Goal: Task Accomplishment & Management: Use online tool/utility

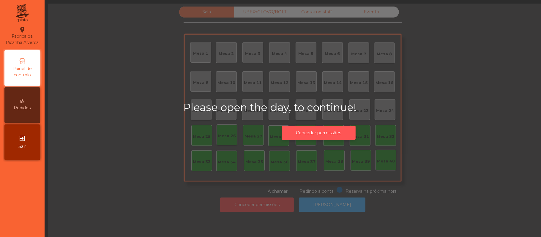
click at [343, 132] on button "Conceder permissões" at bounding box center [319, 133] width 74 height 15
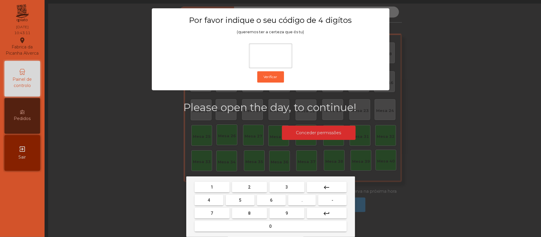
click at [249, 186] on span "2" at bounding box center [249, 187] width 2 height 5
click at [270, 199] on span "6" at bounding box center [271, 200] width 2 height 5
click at [221, 185] on button "1" at bounding box center [211, 187] width 35 height 11
click at [241, 198] on span "5" at bounding box center [240, 200] width 2 height 5
type input "****"
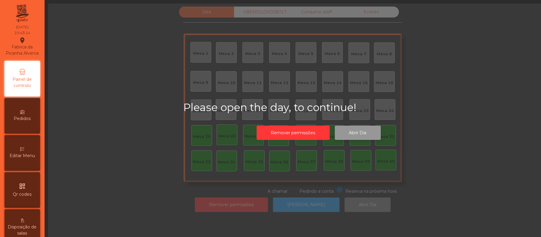
click at [359, 135] on button "Abrir Dia" at bounding box center [358, 133] width 46 height 15
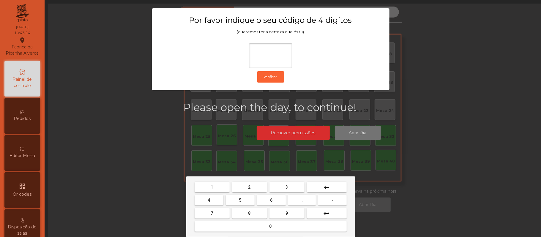
click at [216, 186] on button "1" at bounding box center [211, 187] width 35 height 11
click at [271, 198] on span "6" at bounding box center [271, 200] width 2 height 5
click at [249, 187] on span "2" at bounding box center [249, 187] width 2 height 5
click at [328, 185] on mat-icon "keyboard_backspace" at bounding box center [326, 187] width 7 height 7
click at [212, 187] on span "1" at bounding box center [212, 187] width 2 height 5
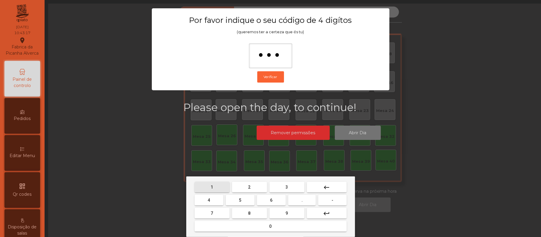
click at [240, 200] on span "5" at bounding box center [240, 200] width 2 height 5
type input "****"
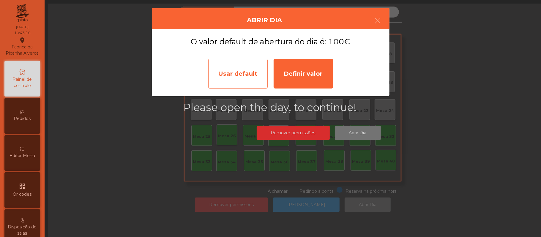
click at [231, 70] on div "Usar default" at bounding box center [237, 74] width 59 height 30
